Goal: Task Accomplishment & Management: Manage account settings

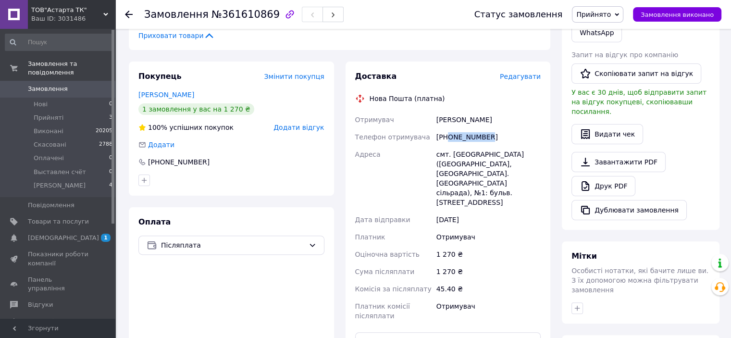
scroll to position [240, 0]
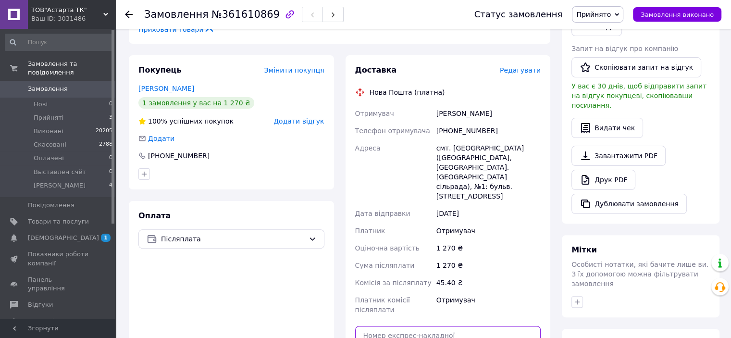
click at [423, 326] on input "text" at bounding box center [448, 335] width 186 height 19
paste input "20451247330682"
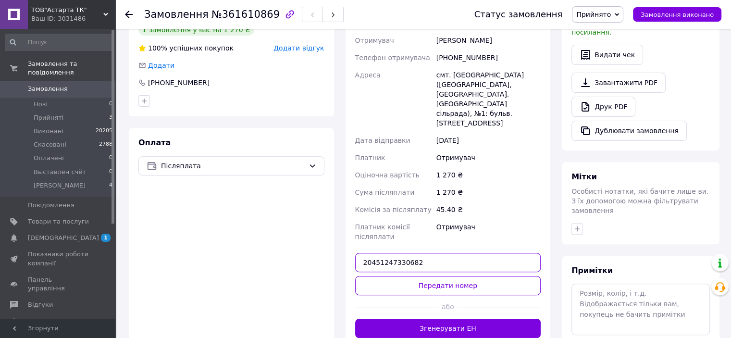
scroll to position [336, 0]
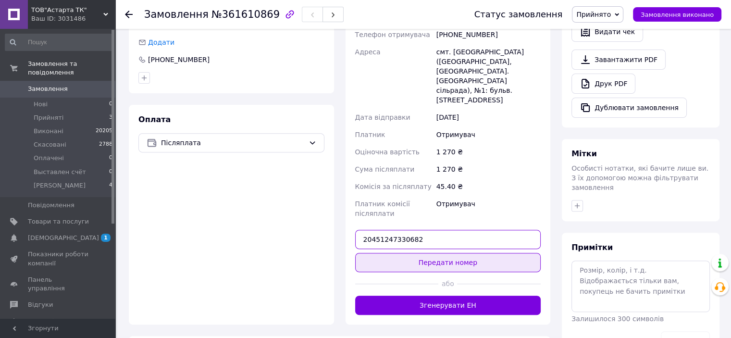
type input "20451247330682"
click at [460, 253] on button "Передати номер" at bounding box center [448, 262] width 186 height 19
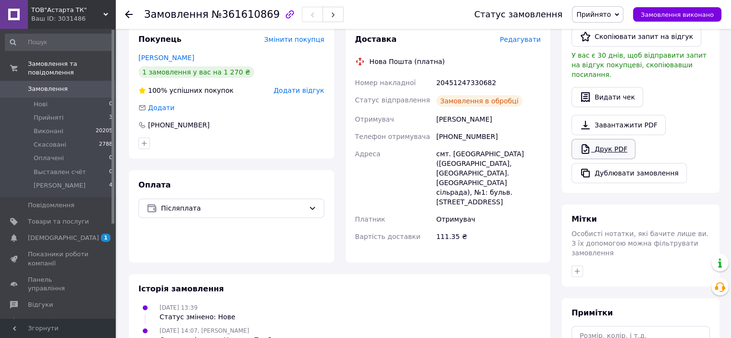
scroll to position [262, 0]
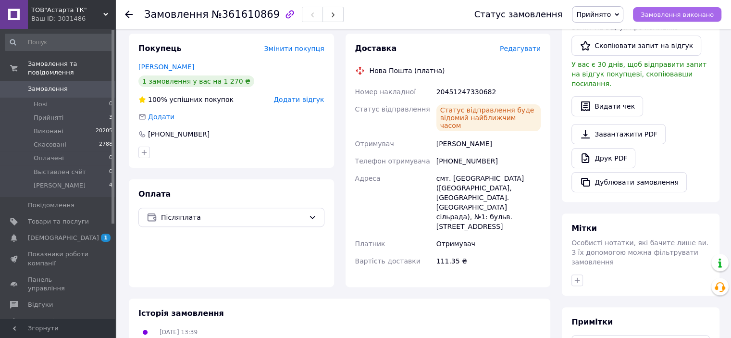
click at [660, 17] on span "Замовлення виконано" at bounding box center [677, 14] width 73 height 7
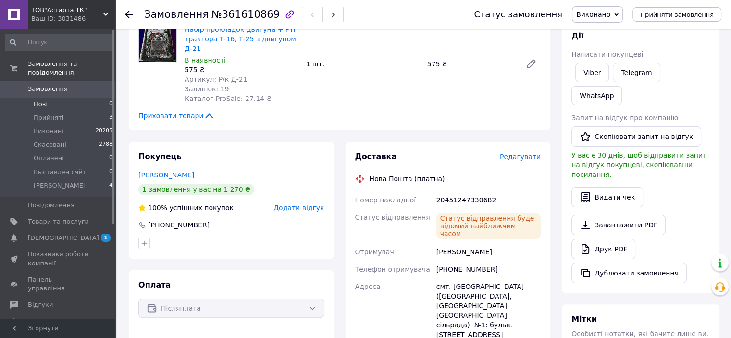
scroll to position [150, 0]
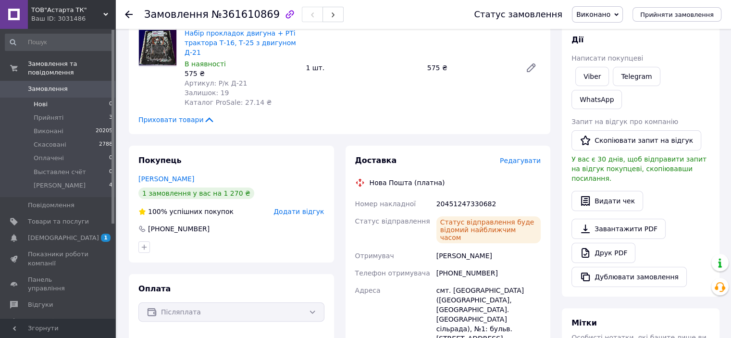
click at [43, 100] on span "Нові" at bounding box center [41, 104] width 14 height 9
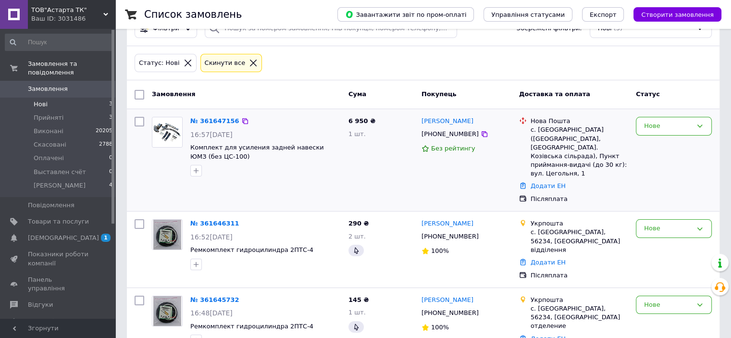
scroll to position [30, 0]
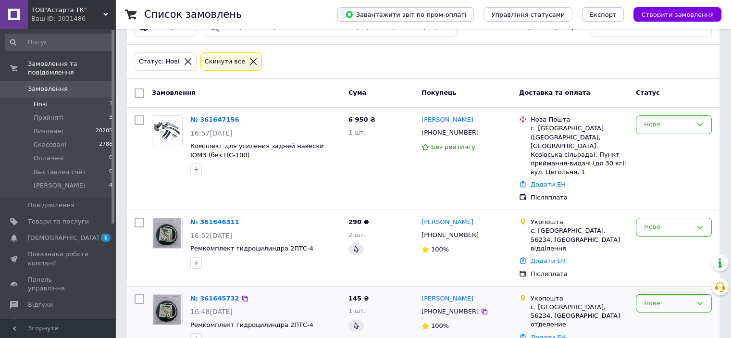
click at [652, 298] on div "Нове" at bounding box center [668, 303] width 48 height 10
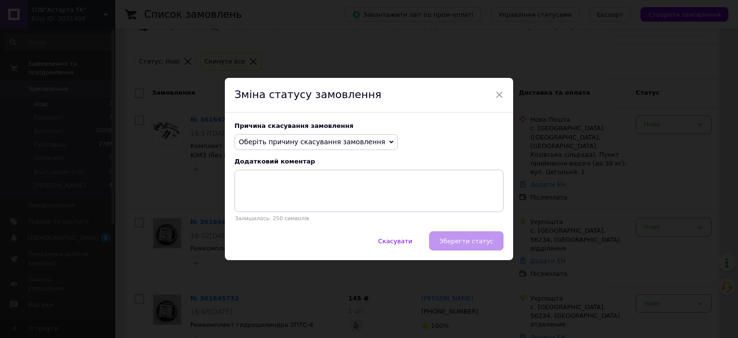
click at [335, 141] on span "Оберіть причину скасування замовлення" at bounding box center [312, 142] width 147 height 8
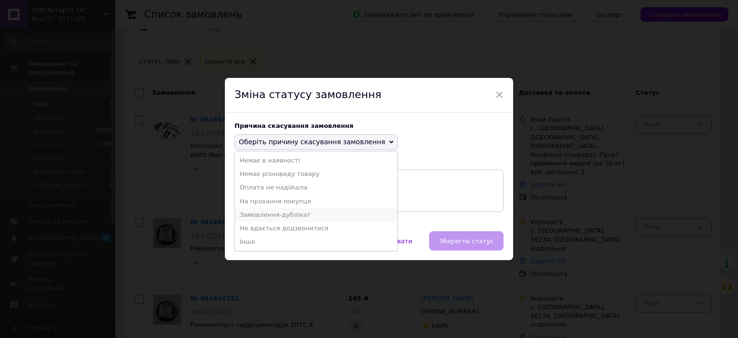
click at [281, 216] on li "Замовлення-дублікат" at bounding box center [316, 214] width 162 height 13
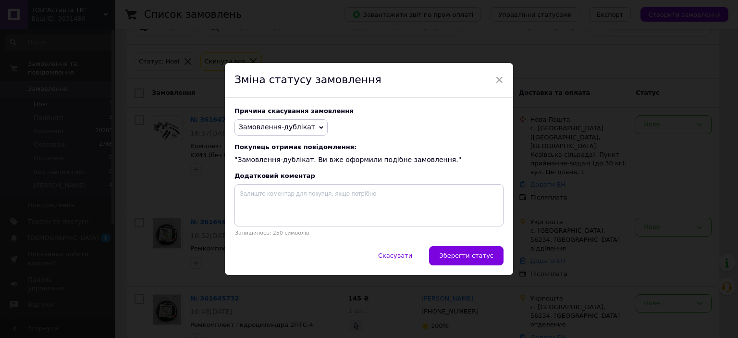
click at [463, 254] on span "Зберегти статус" at bounding box center [466, 255] width 54 height 7
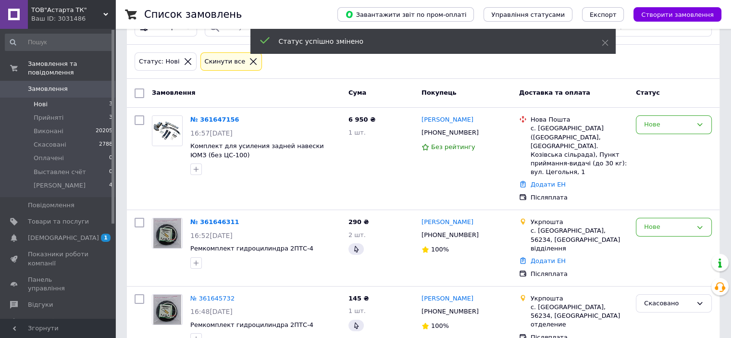
scroll to position [29, 0]
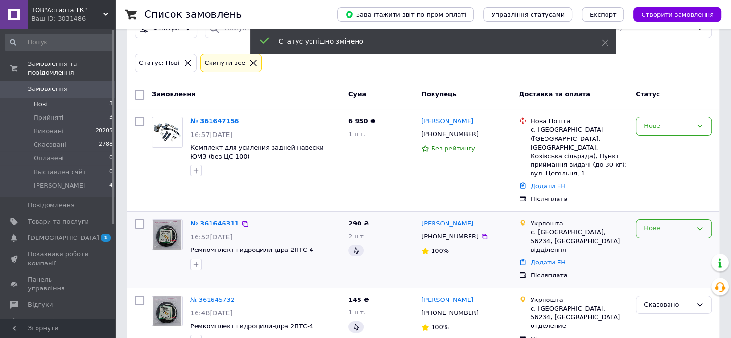
click at [650, 223] on div "Нове" at bounding box center [668, 228] width 48 height 10
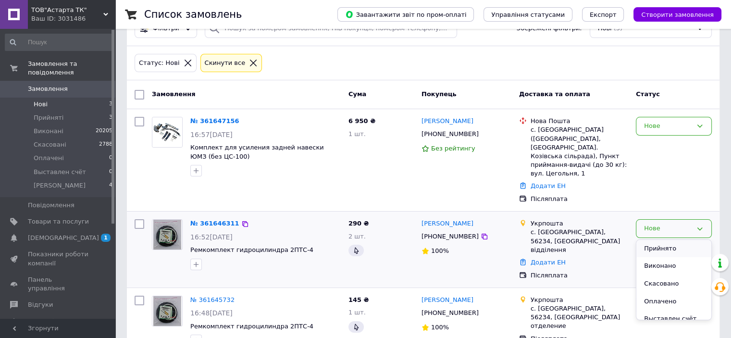
click at [655, 240] on li "Прийнято" at bounding box center [673, 249] width 75 height 18
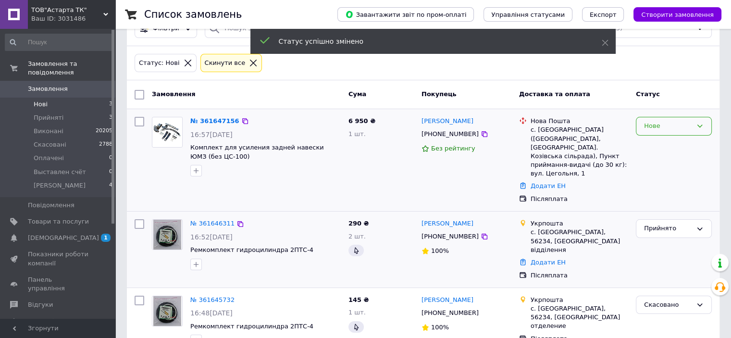
click at [655, 124] on div "Нове" at bounding box center [668, 126] width 48 height 10
click at [657, 141] on li "Прийнято" at bounding box center [673, 146] width 75 height 18
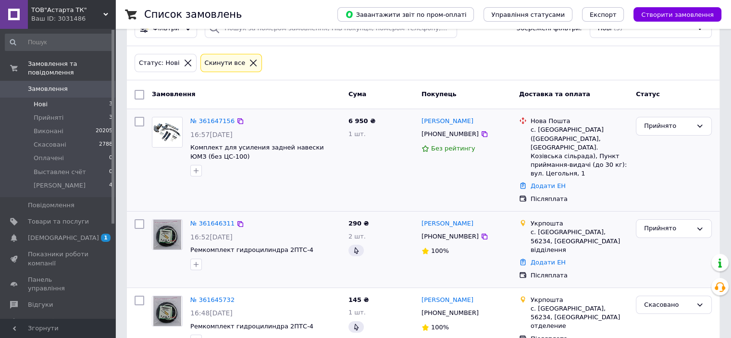
click at [42, 100] on span "Нові" at bounding box center [41, 104] width 14 height 9
click at [41, 113] on span "Прийняті" at bounding box center [49, 117] width 30 height 9
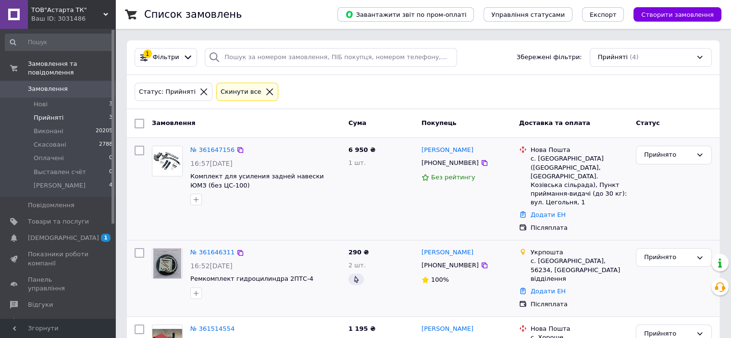
click at [33, 86] on link "Замовлення 0" at bounding box center [59, 89] width 118 height 16
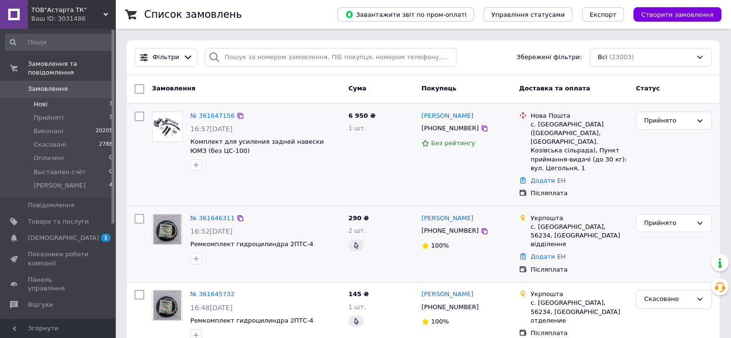
click at [42, 100] on span "Нові" at bounding box center [41, 104] width 14 height 9
